Goal: Information Seeking & Learning: Check status

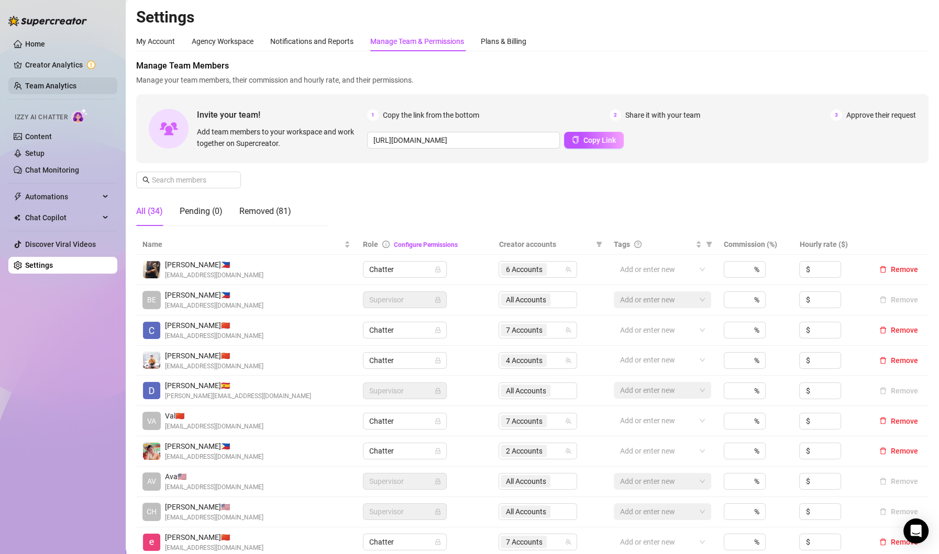
click at [48, 90] on link "Team Analytics" at bounding box center [50, 86] width 51 height 8
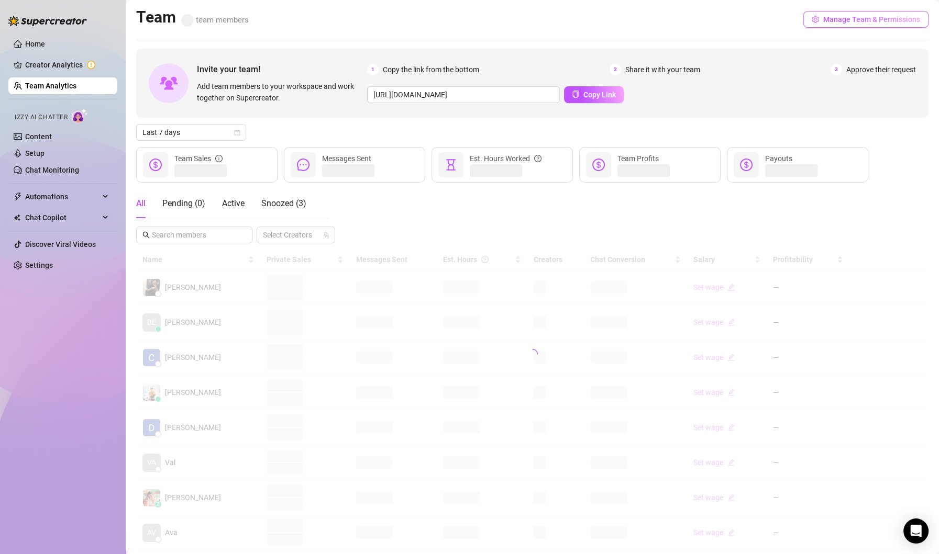
click at [858, 24] on span "Manage Team & Permissions" at bounding box center [871, 19] width 97 height 8
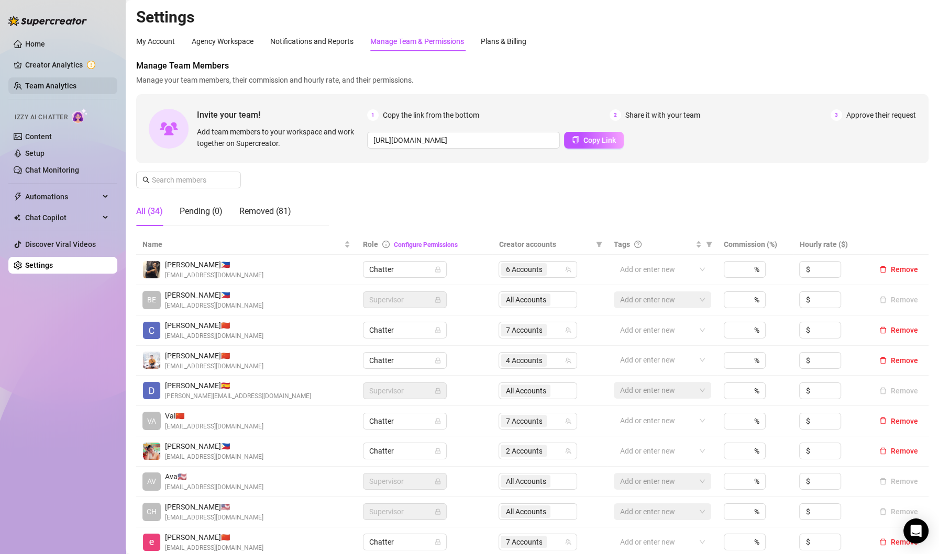
click at [46, 87] on link "Team Analytics" at bounding box center [50, 86] width 51 height 8
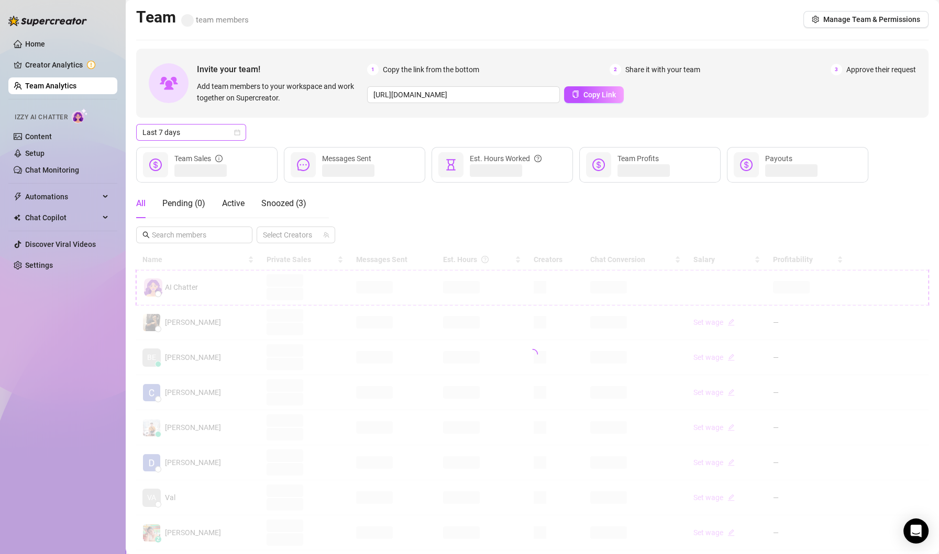
click at [239, 134] on icon "calendar" at bounding box center [237, 132] width 6 height 6
click at [175, 220] on div "Custom date" at bounding box center [190, 221] width 93 height 12
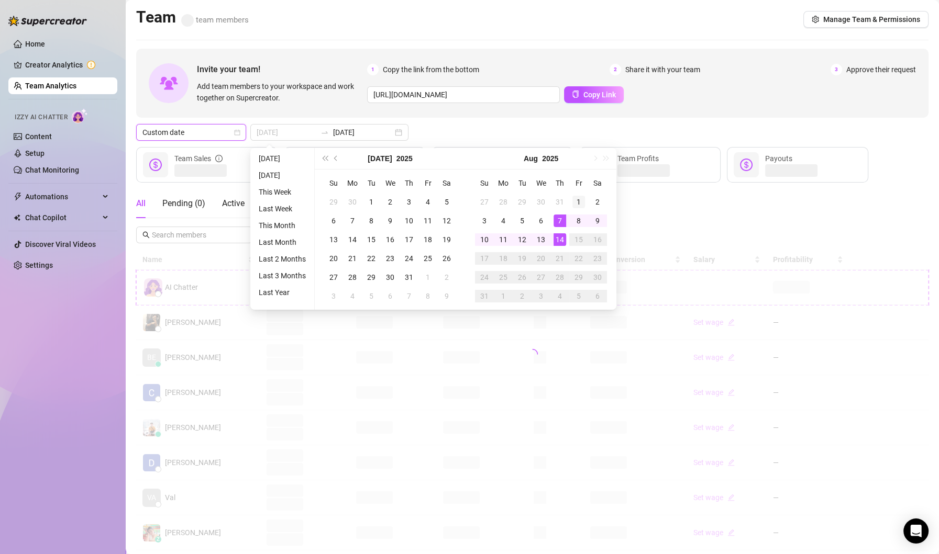
type input "2025-08-01"
click at [581, 201] on div "1" at bounding box center [578, 202] width 13 height 13
type input "2025-08-14"
click at [556, 242] on div "14" at bounding box center [559, 239] width 13 height 13
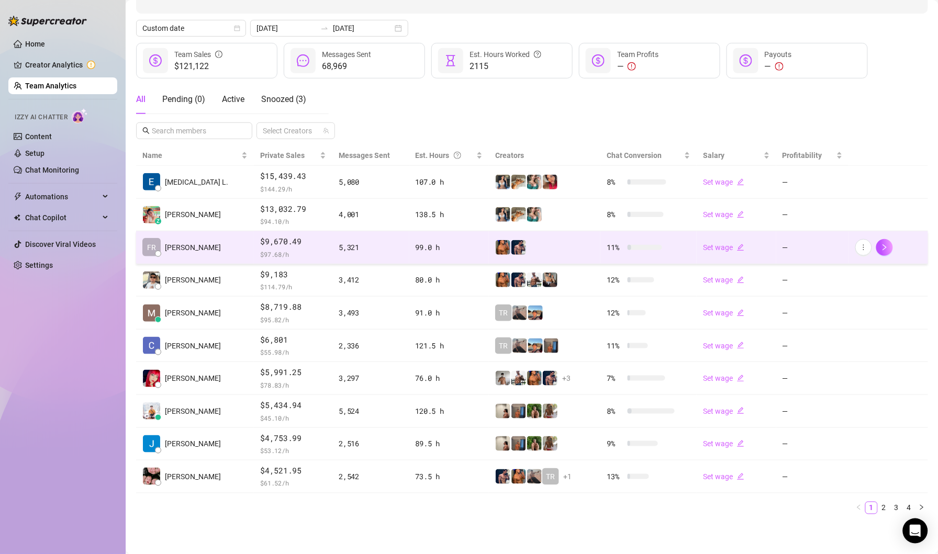
scroll to position [101, 0]
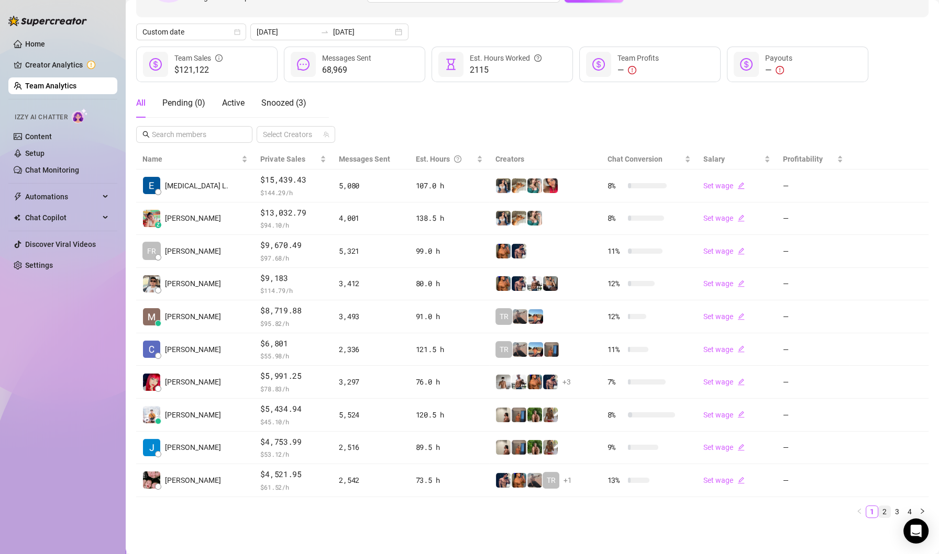
click at [881, 509] on link "2" at bounding box center [884, 512] width 12 height 12
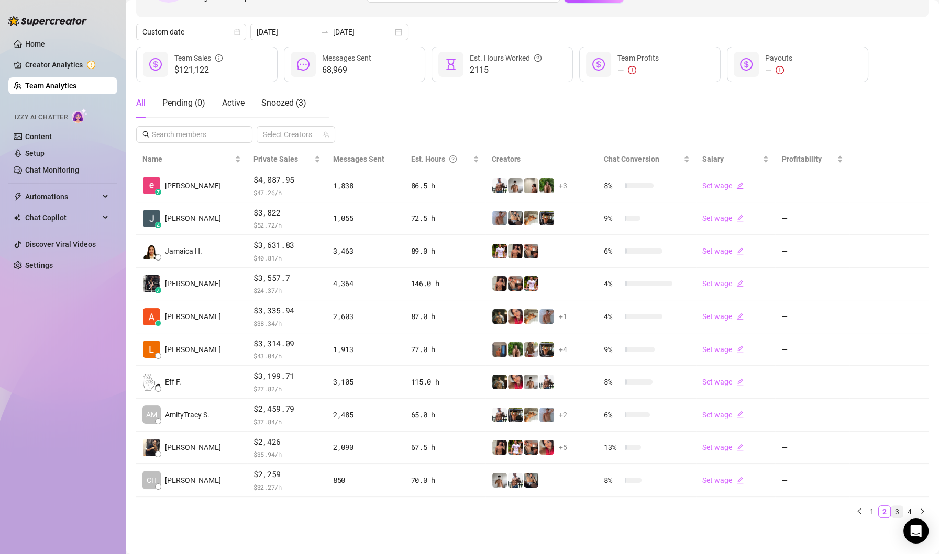
click at [900, 506] on link "3" at bounding box center [897, 512] width 12 height 12
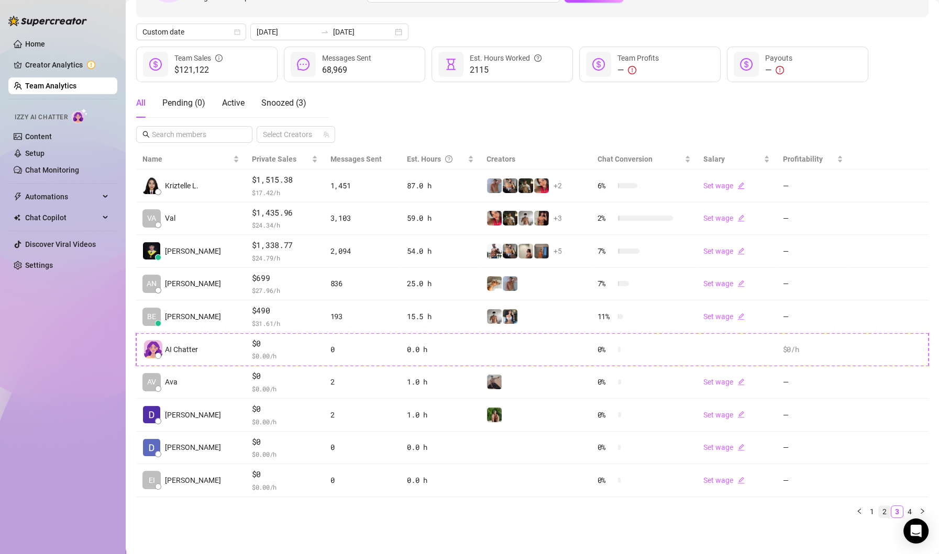
click at [884, 508] on link "2" at bounding box center [884, 512] width 12 height 12
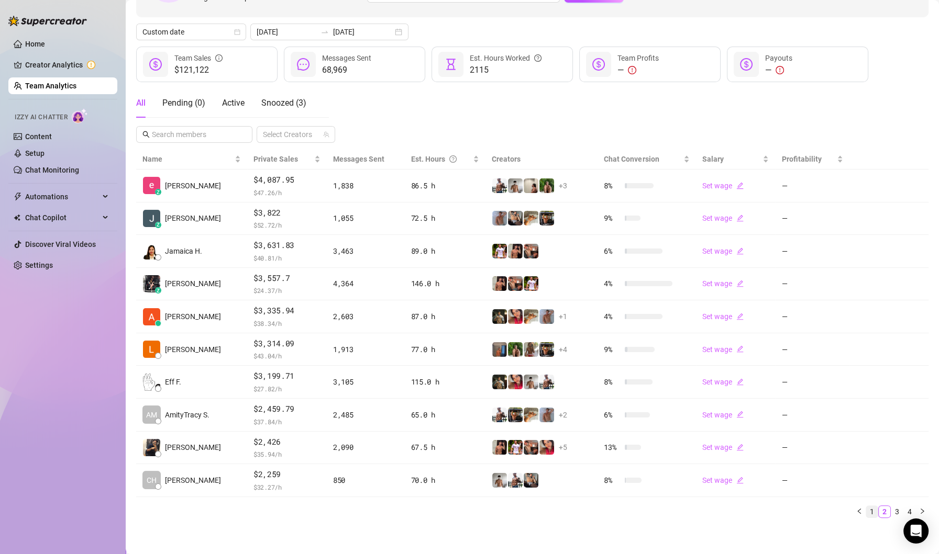
click at [874, 509] on link "1" at bounding box center [872, 512] width 12 height 12
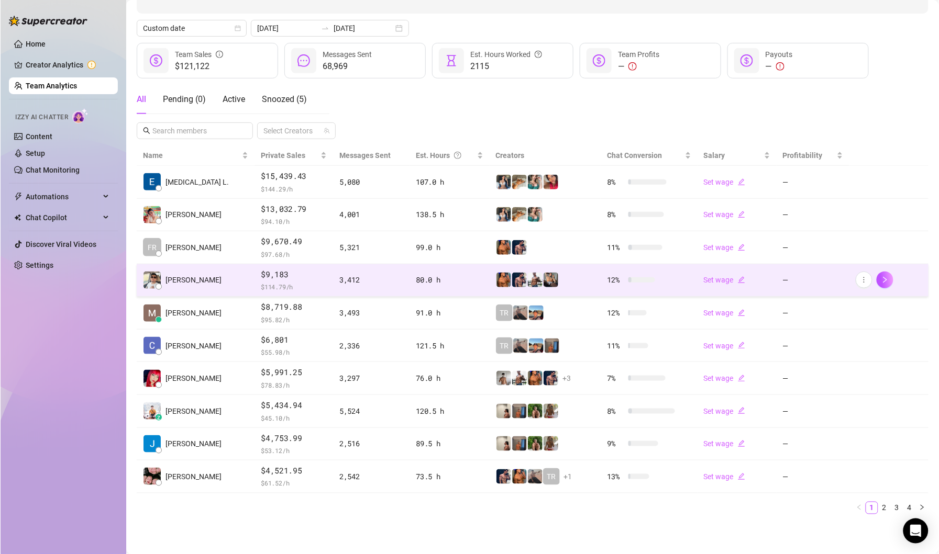
scroll to position [0, 0]
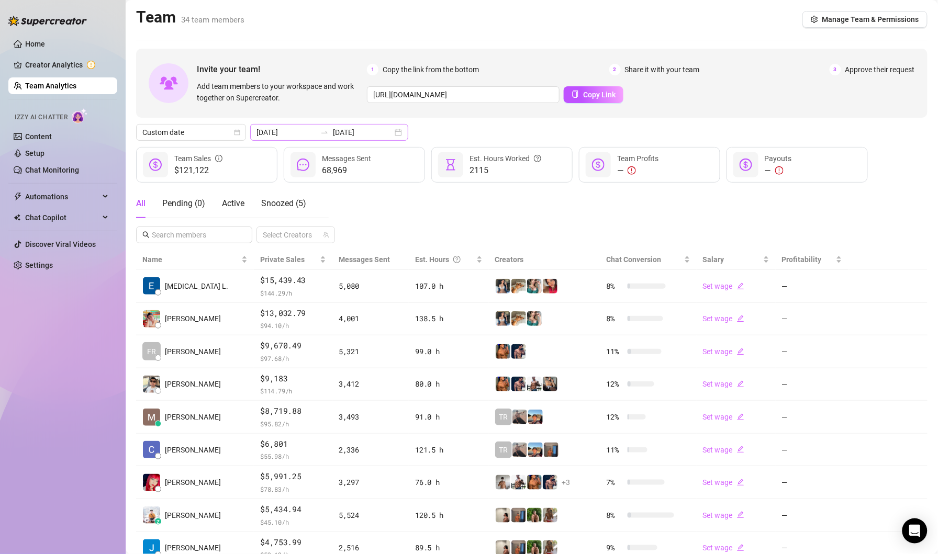
click at [378, 126] on div "2025-08-01 2025-08-14" at bounding box center [329, 132] width 158 height 17
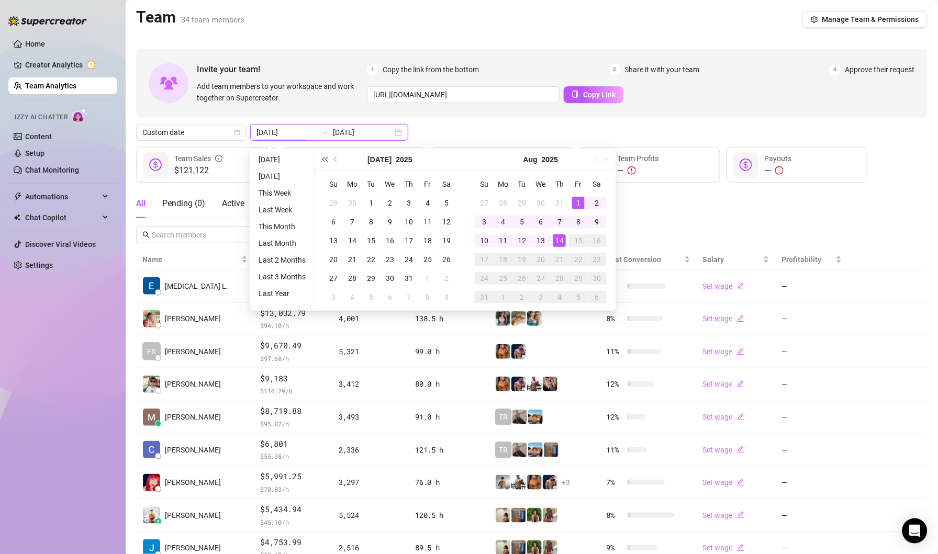
type input "2025-08-13"
type input "2025-08-01"
type input "2025-08-14"
click at [428, 125] on div "Custom date 2025-08-01 2025-08-14" at bounding box center [532, 132] width 792 height 17
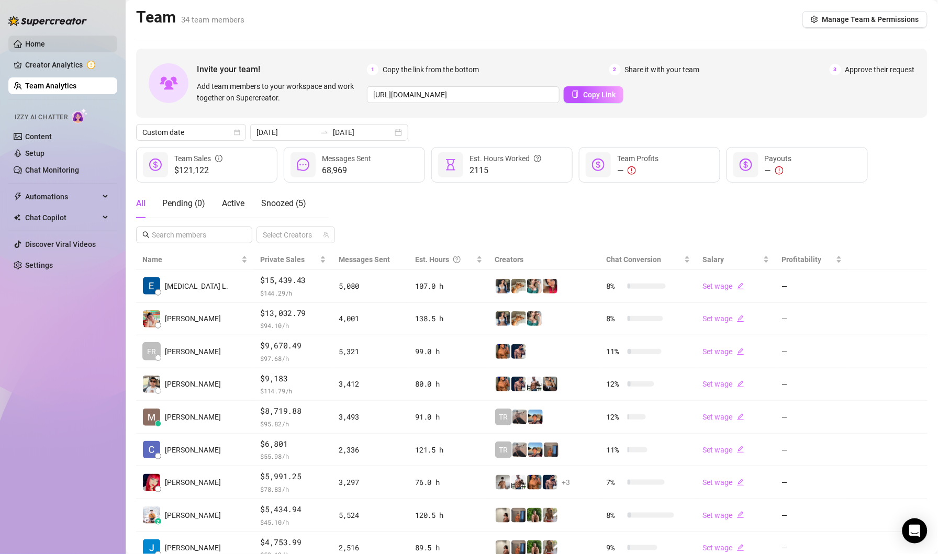
click at [27, 47] on link "Home" at bounding box center [35, 44] width 20 height 8
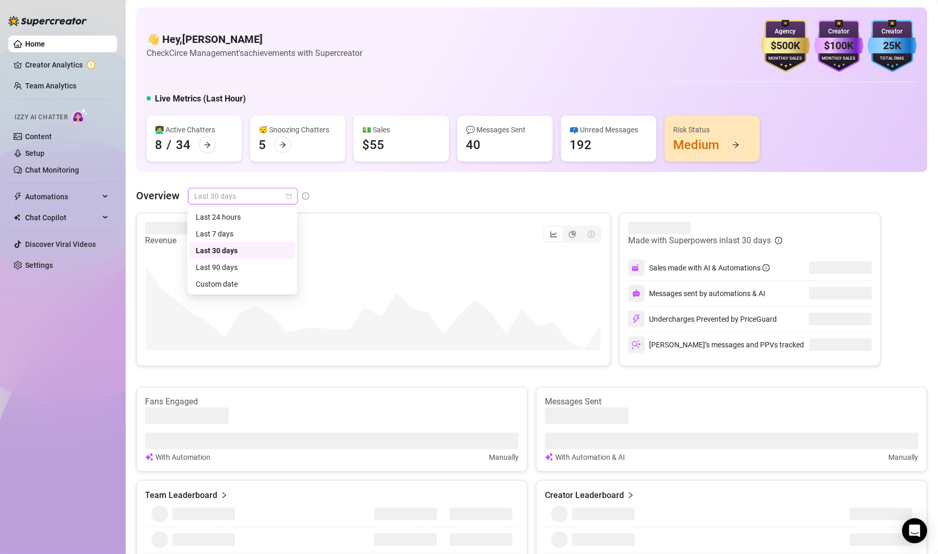
click at [293, 198] on div "Last 30 days" at bounding box center [243, 196] width 110 height 17
click at [221, 284] on div "Custom date" at bounding box center [242, 285] width 93 height 12
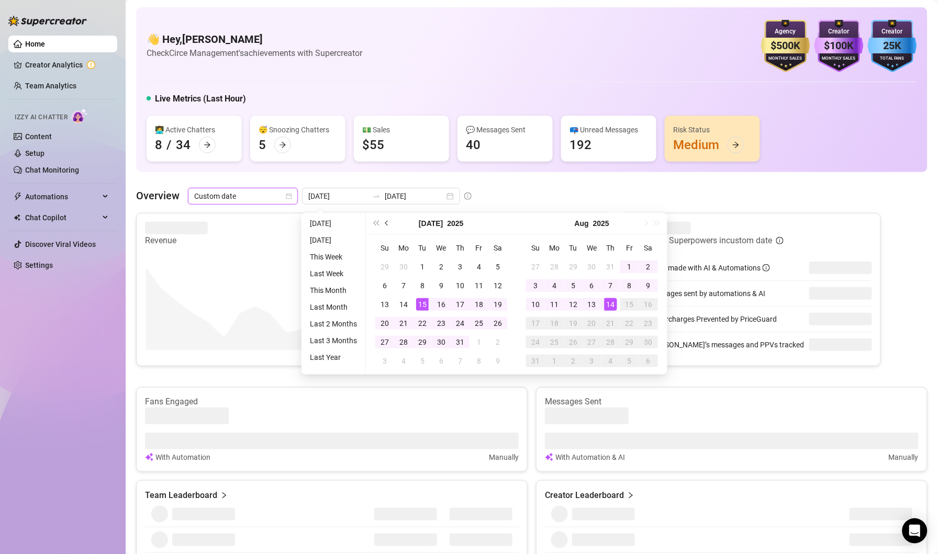
click at [389, 221] on button "Previous month (PageUp)" at bounding box center [388, 223] width 12 height 21
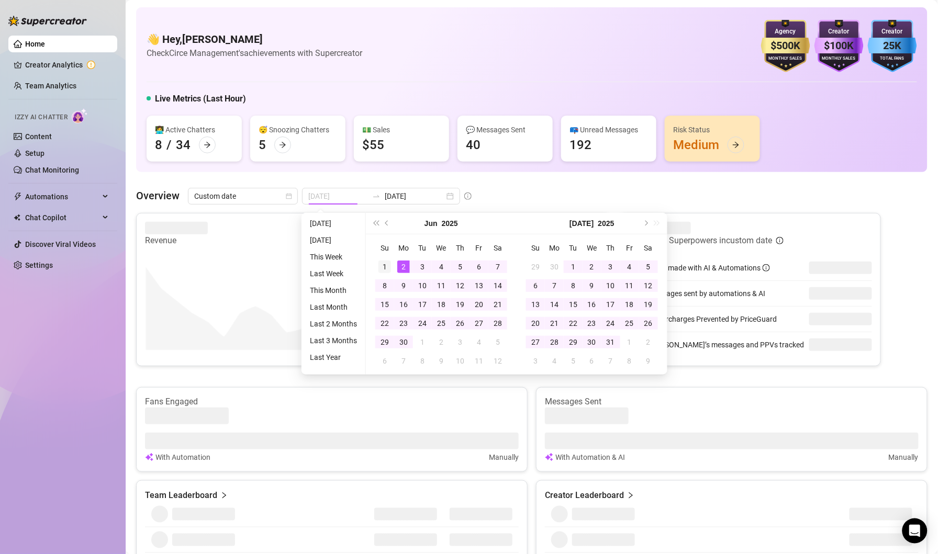
type input "2025-06-01"
click at [383, 267] on div "1" at bounding box center [385, 267] width 13 height 13
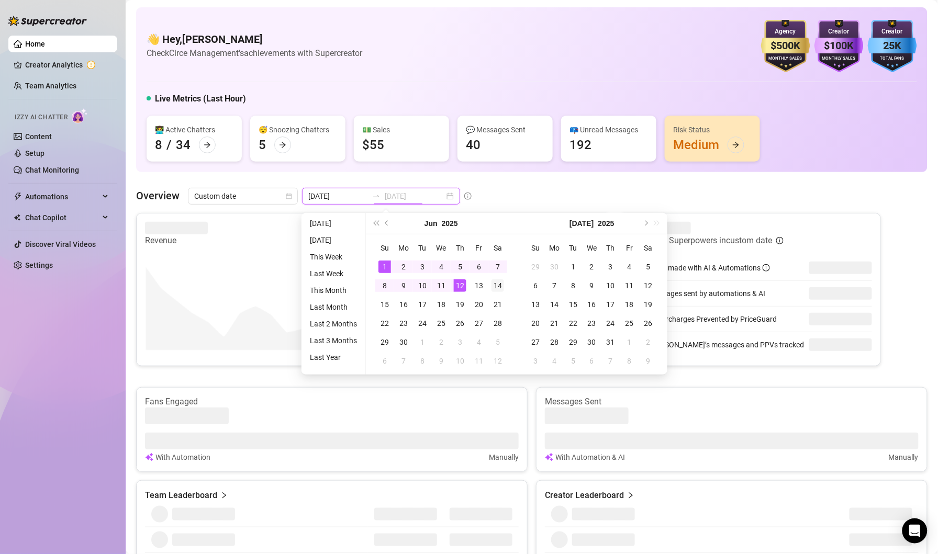
type input "2025-06-14"
click at [496, 280] on div "14" at bounding box center [498, 286] width 13 height 13
